Goal: Find specific page/section: Find specific page/section

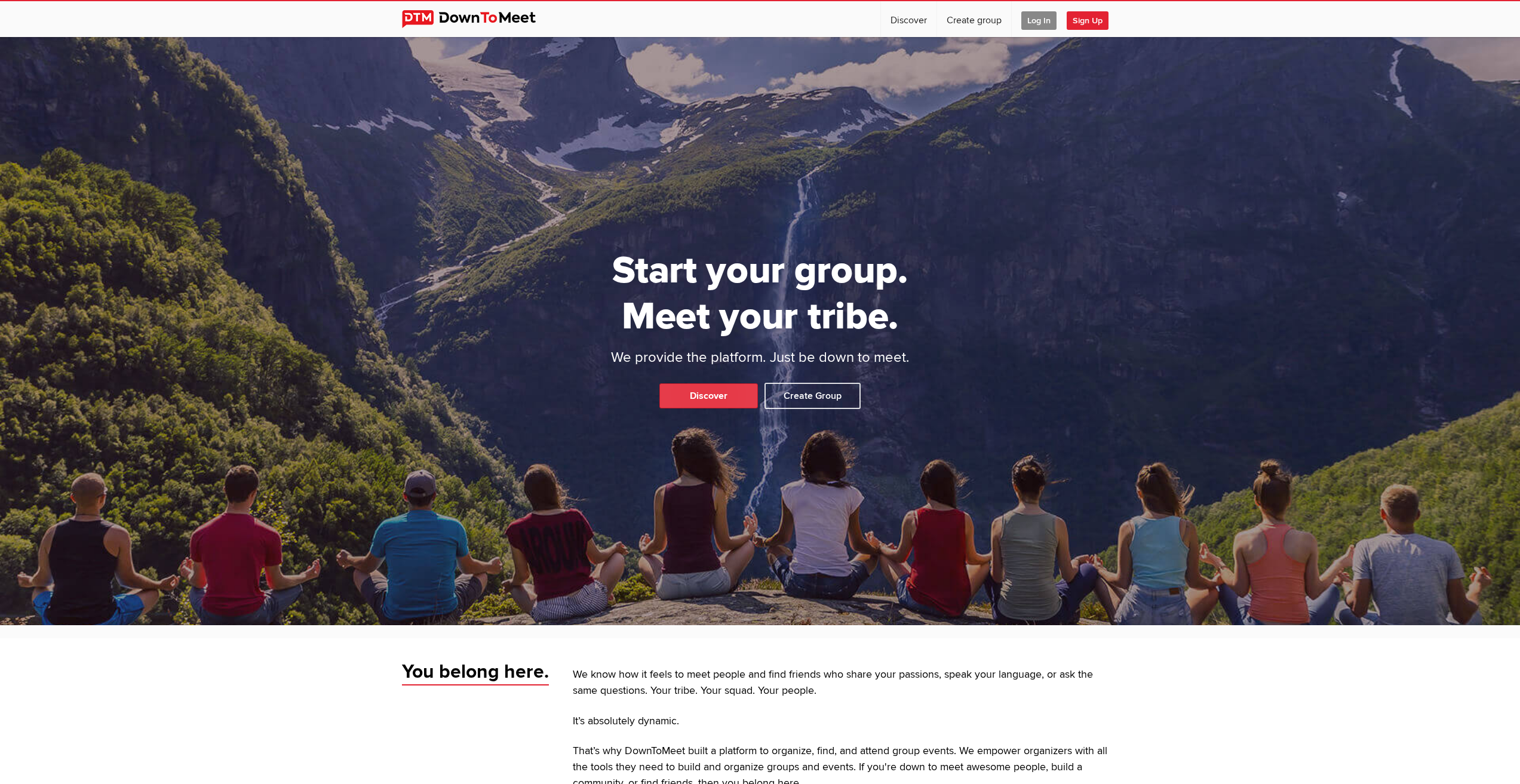
click at [726, 392] on link "Discover" at bounding box center [709, 396] width 98 height 25
select select "null"
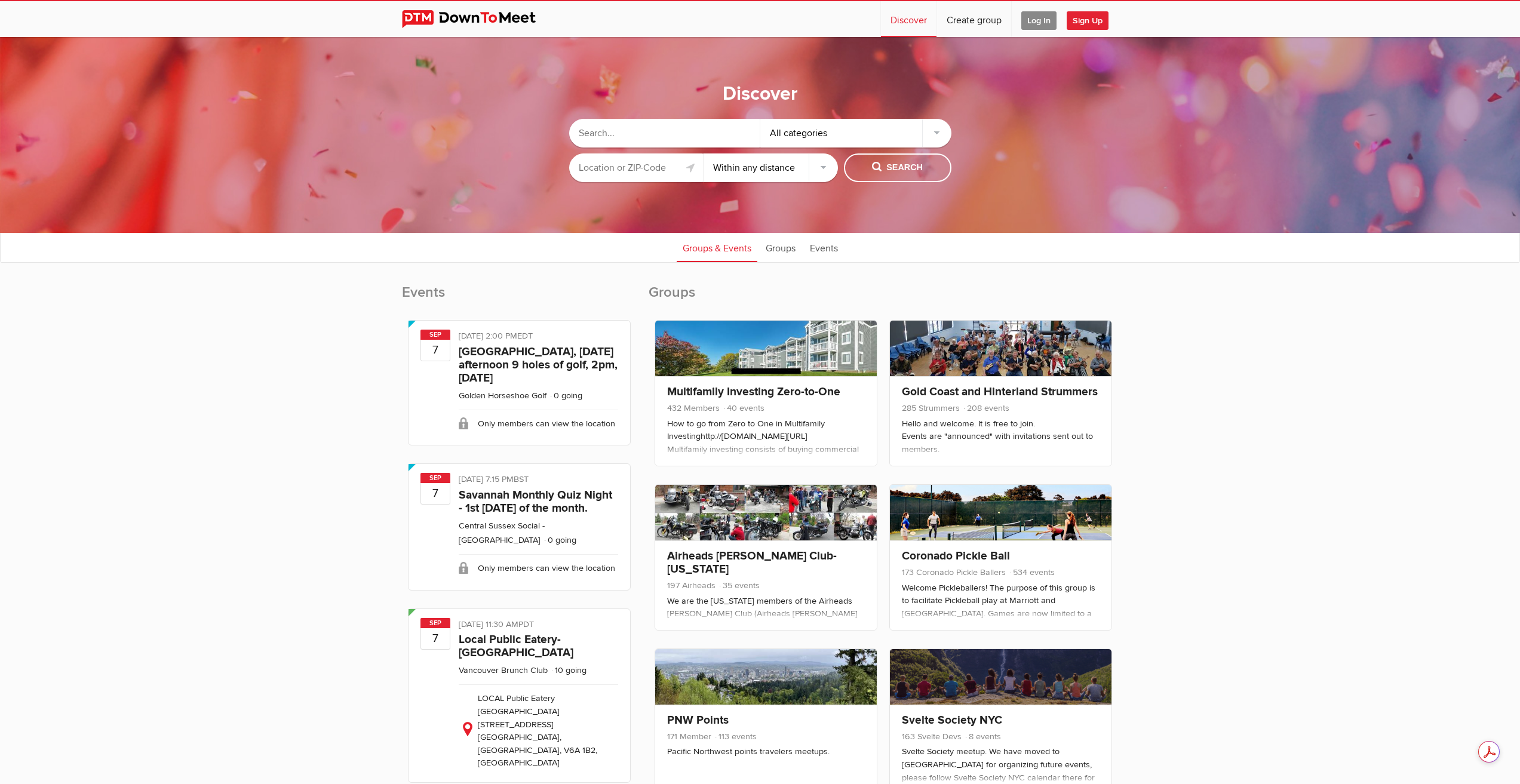
click at [639, 166] on input "text" at bounding box center [636, 168] width 134 height 29
type input "46227"
click at [888, 163] on span "Search" at bounding box center [897, 167] width 51 height 13
click at [877, 173] on span "Search" at bounding box center [897, 167] width 51 height 13
click at [802, 169] on select "Within 10 miles Within 25 miles Within 50 miles Within 100 miles Within any dis…" at bounding box center [770, 168] width 134 height 29
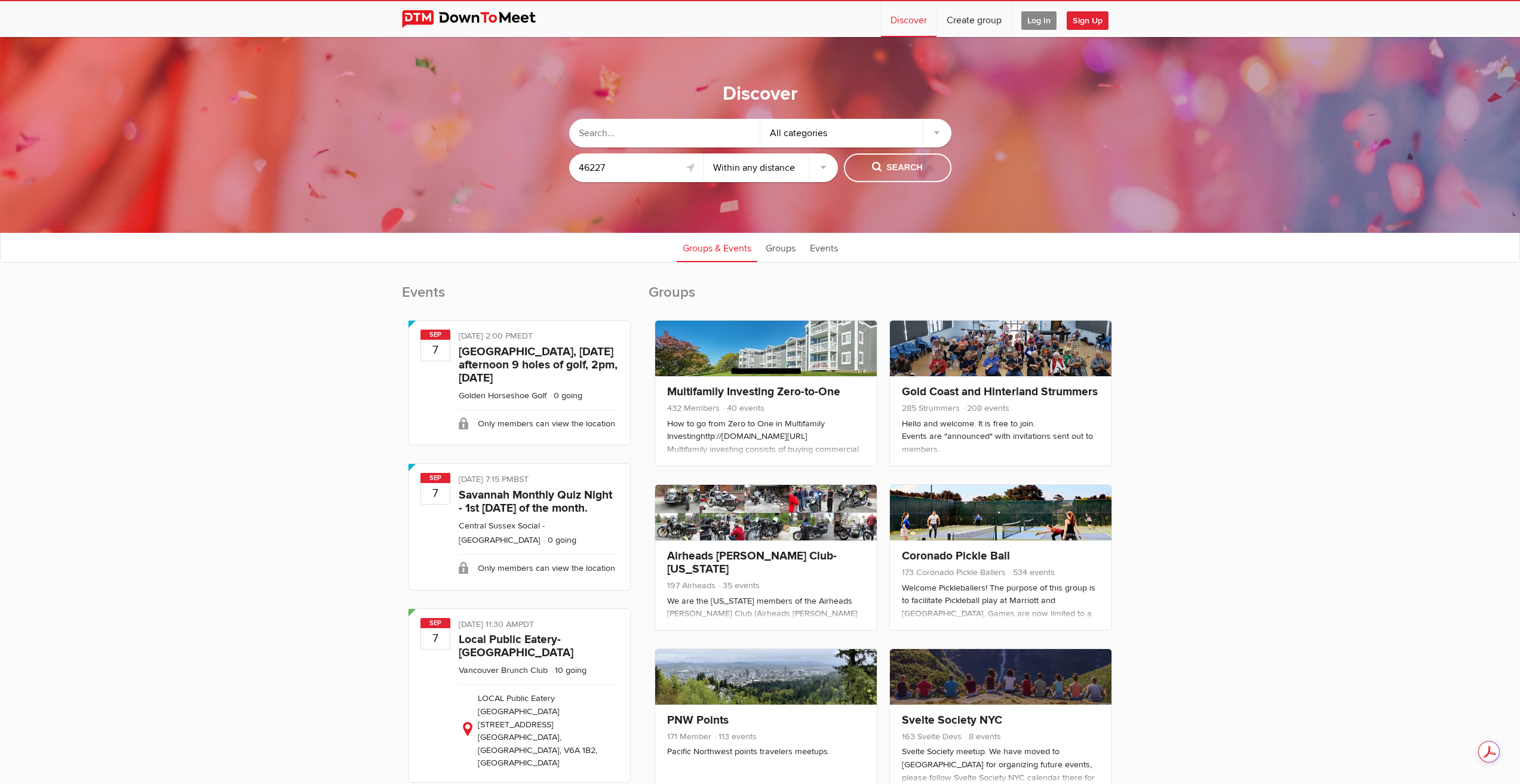
select select "50"
click at [703, 154] on select "Within 10 miles Within 25 miles Within 50 miles Within 100 miles Within any dis…" at bounding box center [770, 168] width 134 height 29
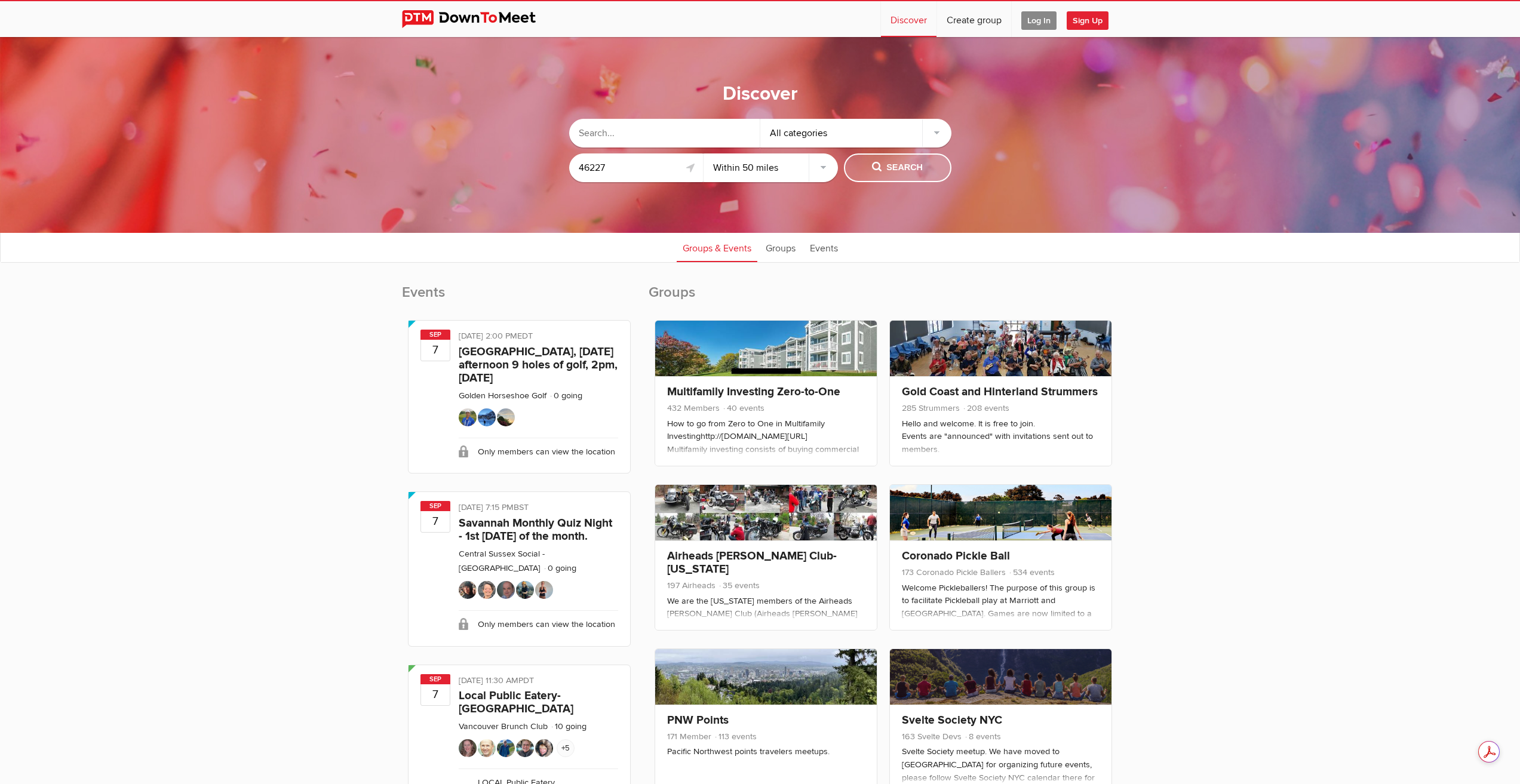
click at [891, 165] on span "Search" at bounding box center [897, 167] width 51 height 13
